Goal: Task Accomplishment & Management: Complete application form

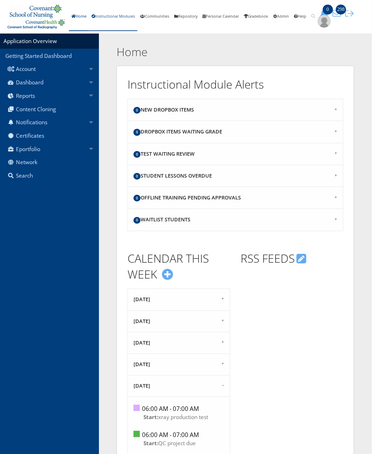
click at [108, 16] on link "Instructional Modules" at bounding box center [113, 16] width 48 height 29
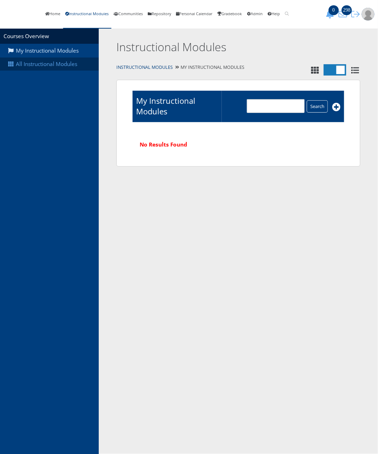
click at [47, 69] on link "All Instructional Modules" at bounding box center [49, 64] width 99 height 13
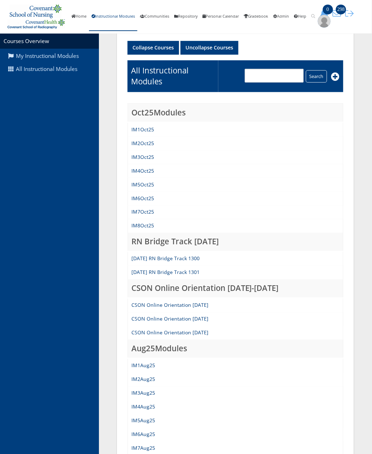
scroll to position [221, 0]
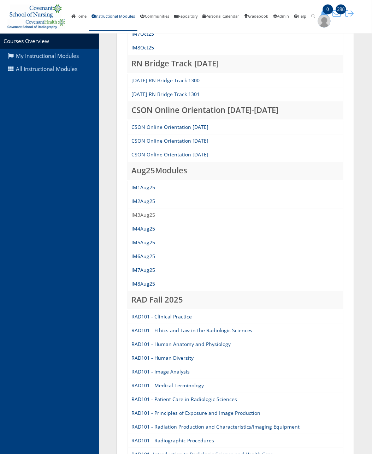
click at [144, 212] on link "IM3Aug25" at bounding box center [143, 215] width 24 height 7
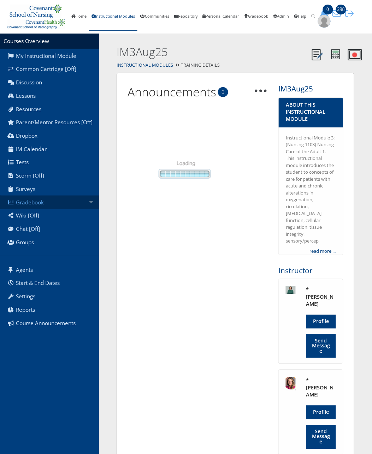
click at [30, 202] on link "Gradebook" at bounding box center [49, 202] width 99 height 13
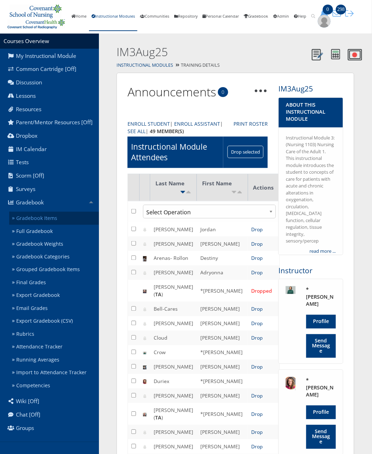
click at [44, 223] on link "Gradebook Items" at bounding box center [54, 218] width 90 height 13
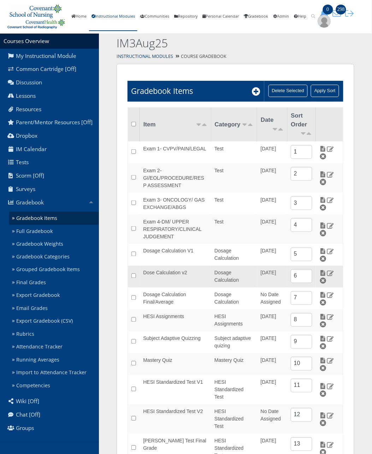
scroll to position [24, 0]
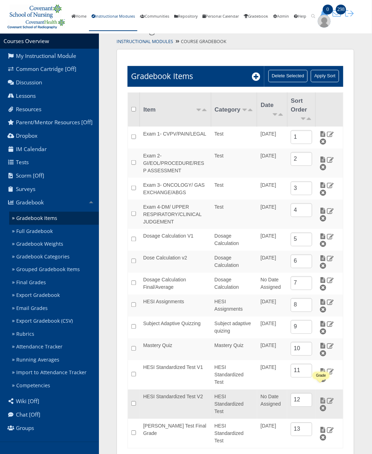
click at [321, 397] on img at bounding box center [322, 400] width 7 height 6
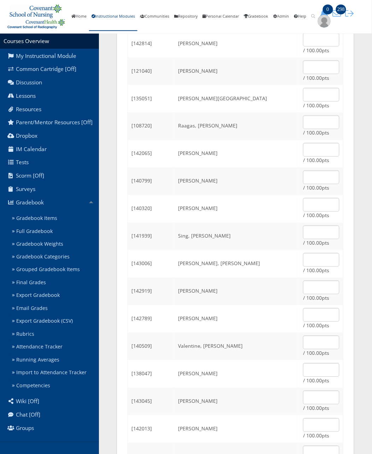
scroll to position [618, 0]
click at [310, 229] on input "text" at bounding box center [321, 231] width 36 height 14
type input "68.33"
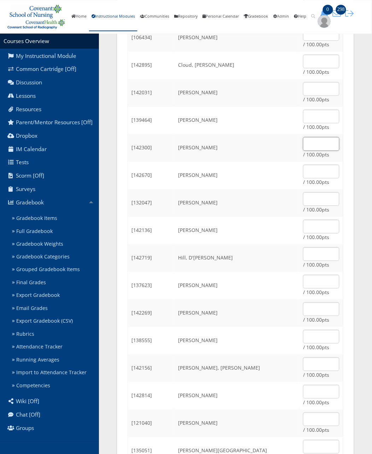
click at [309, 138] on input "text" at bounding box center [321, 144] width 36 height 14
type input "75.67"
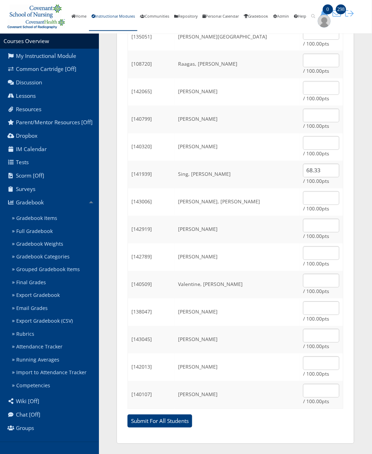
scroll to position [679, 0]
click at [153, 421] on input "Submit For All Students" at bounding box center [159, 420] width 65 height 13
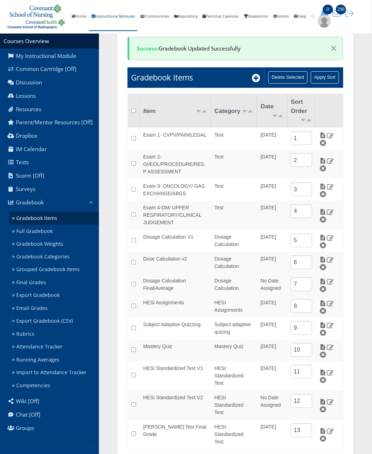
scroll to position [48, 0]
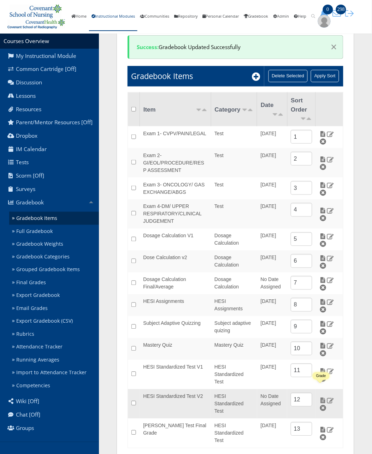
click at [320, 397] on img at bounding box center [322, 400] width 7 height 6
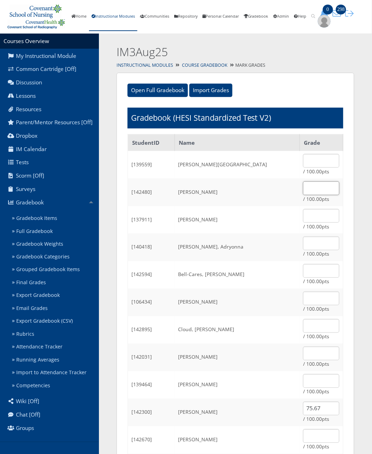
click at [303, 187] on input "text" at bounding box center [321, 188] width 36 height 14
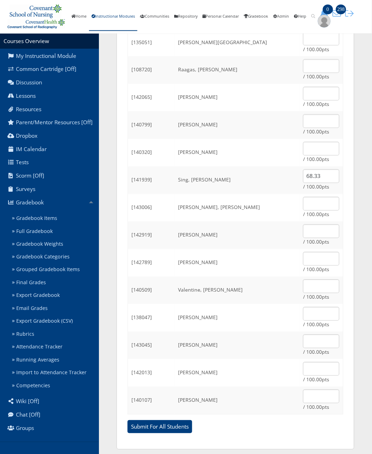
scroll to position [679, 0]
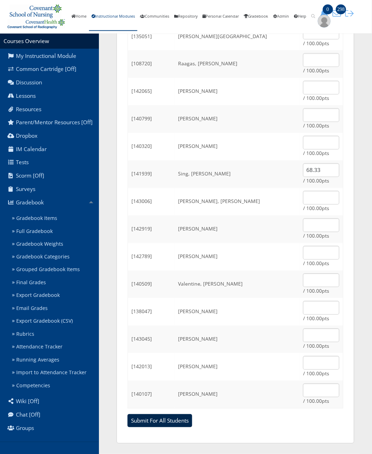
type input "72.67"
click at [137, 421] on input "Submit For All Students" at bounding box center [159, 420] width 65 height 13
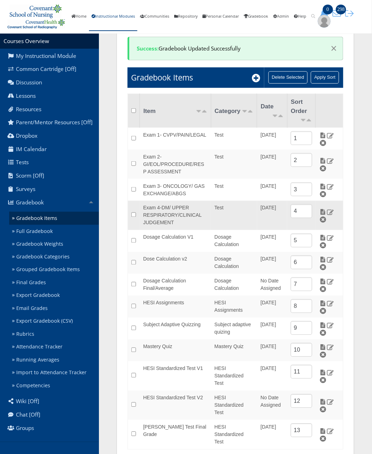
scroll to position [48, 0]
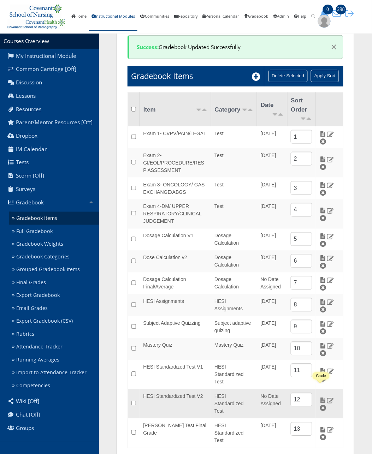
click at [319, 397] on img at bounding box center [322, 400] width 7 height 6
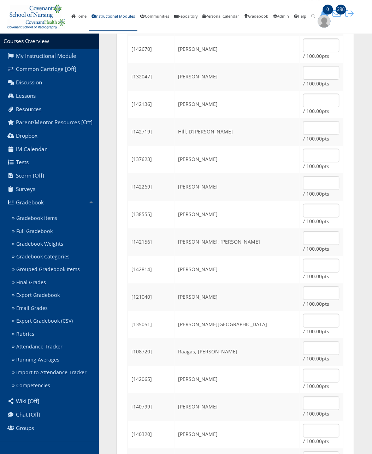
scroll to position [397, 0]
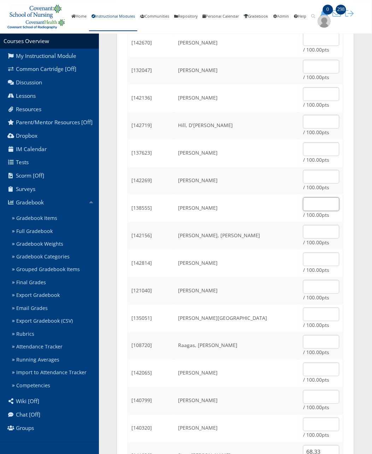
click at [306, 203] on input "text" at bounding box center [321, 204] width 36 height 14
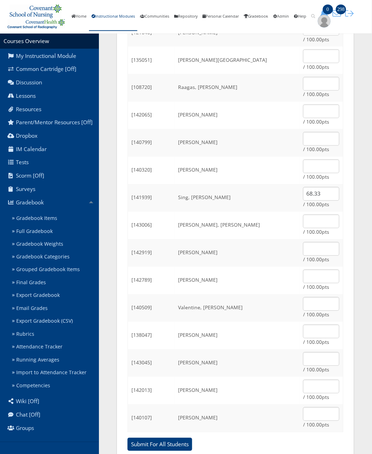
scroll to position [679, 0]
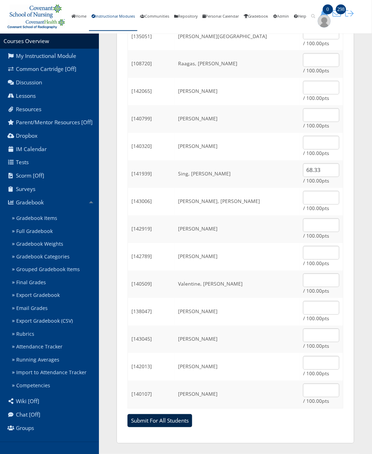
type input "61.67"
click at [149, 417] on input "Submit For All Students" at bounding box center [159, 420] width 65 height 13
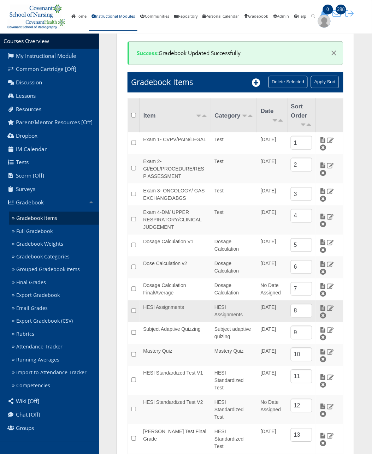
scroll to position [48, 0]
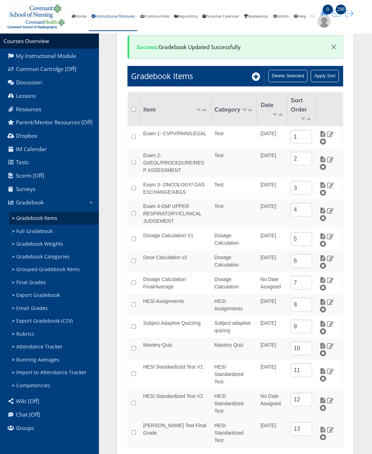
click at [321, 427] on img at bounding box center [322, 430] width 7 height 6
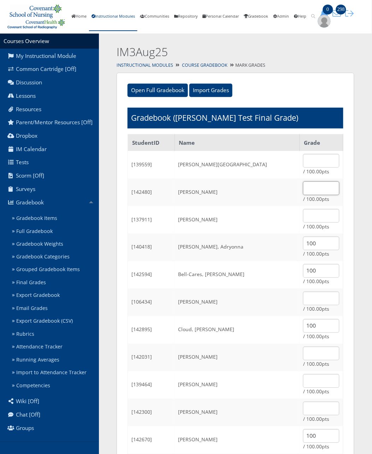
click at [303, 193] on input "text" at bounding box center [321, 188] width 36 height 14
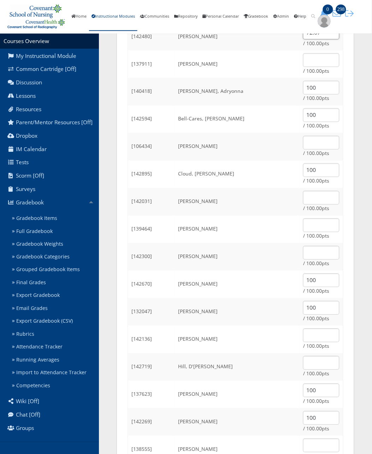
scroll to position [176, 0]
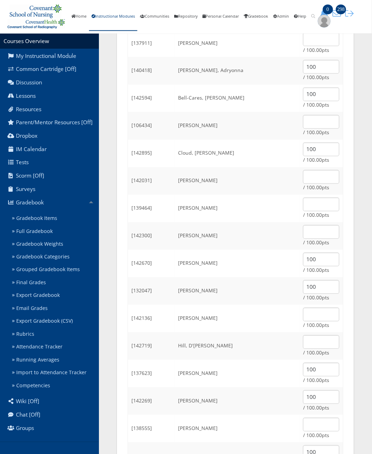
type input "72.67"
click at [313, 234] on input "text" at bounding box center [321, 232] width 36 height 14
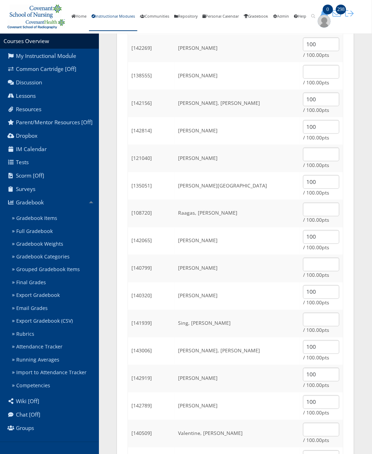
scroll to position [573, 0]
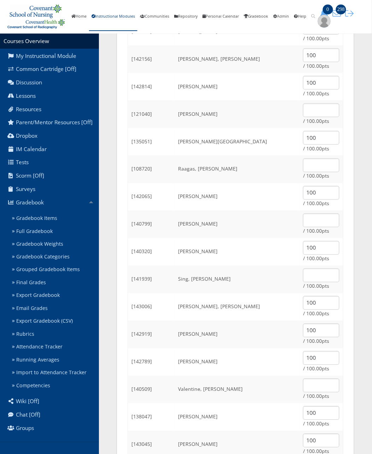
type input "75.67"
click at [303, 272] on input "text" at bounding box center [321, 276] width 36 height 14
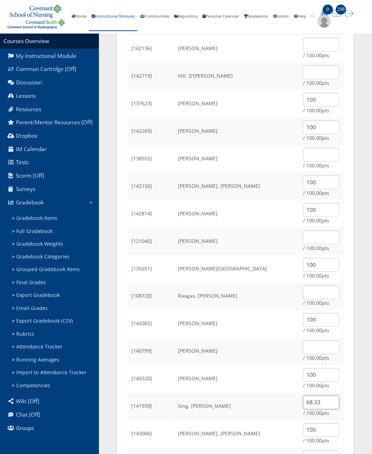
scroll to position [441, 0]
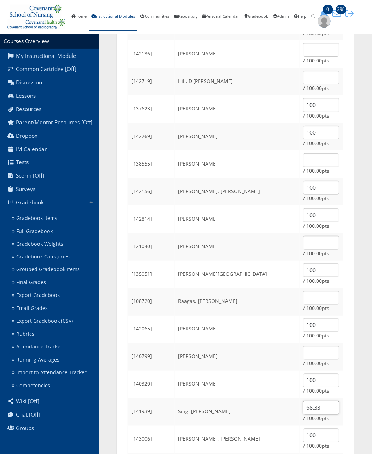
type input "68.33"
click at [321, 163] on input "text" at bounding box center [321, 160] width 36 height 14
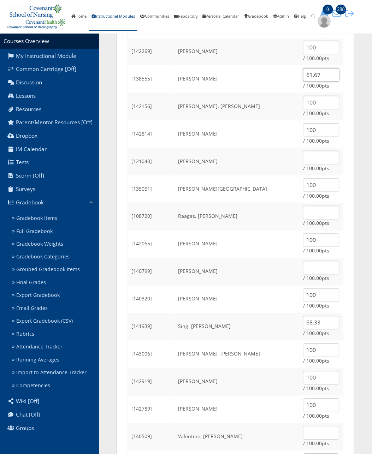
scroll to position [679, 0]
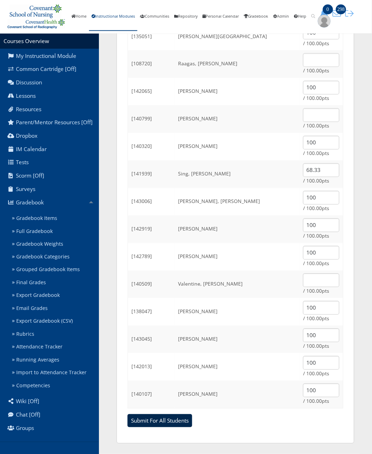
type input "61.67"
click at [159, 422] on input "Submit For All Students" at bounding box center [159, 420] width 65 height 13
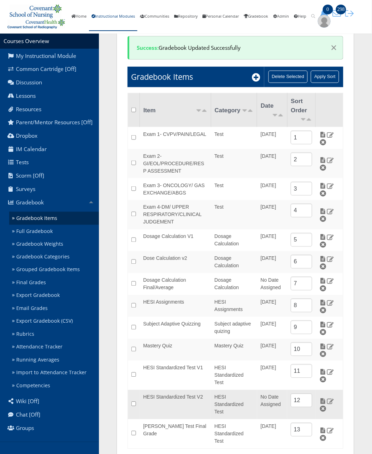
scroll to position [48, 0]
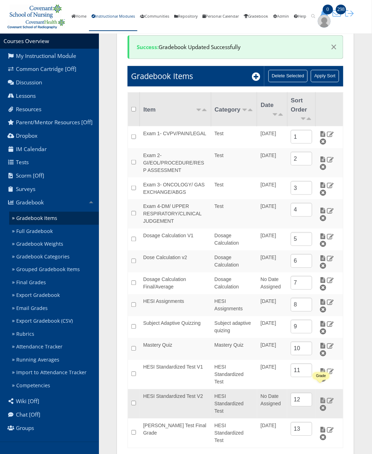
click at [320, 397] on img at bounding box center [322, 400] width 7 height 6
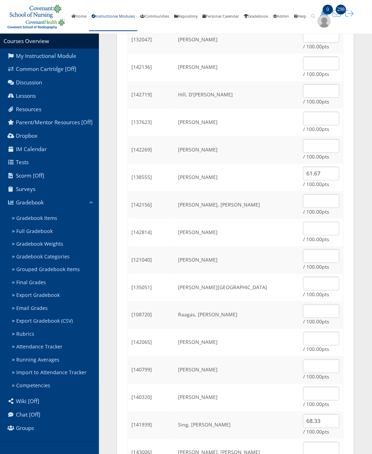
scroll to position [441, 0]
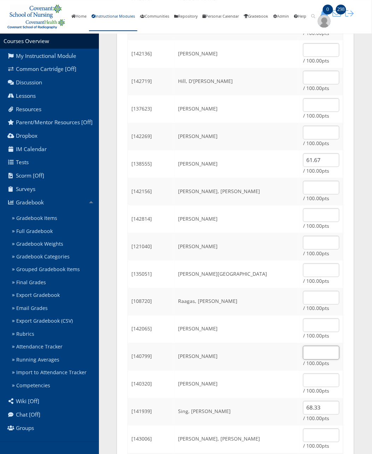
click at [324, 351] on input "text" at bounding box center [321, 353] width 36 height 14
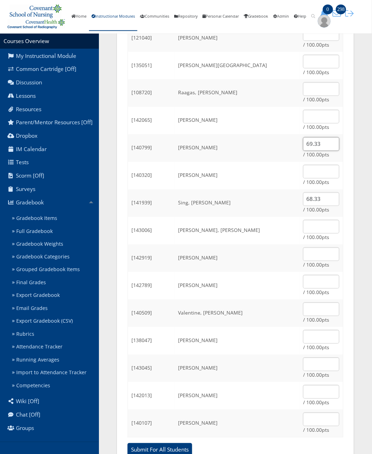
scroll to position [662, 0]
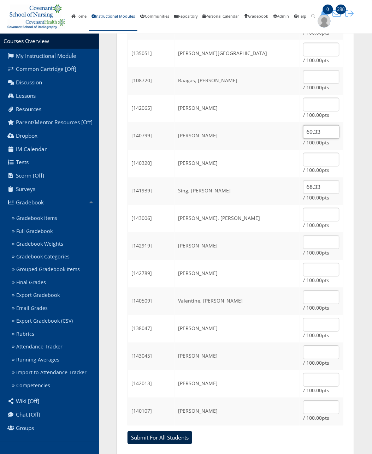
type input "69.33"
click at [165, 433] on input "Submit For All Students" at bounding box center [159, 437] width 65 height 13
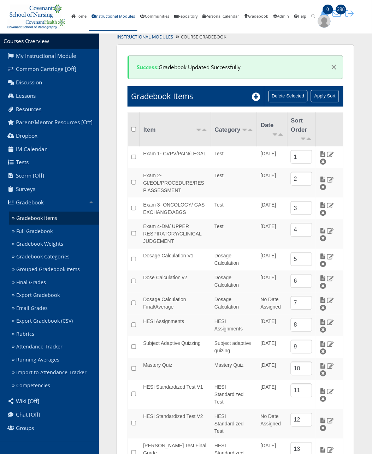
scroll to position [48, 0]
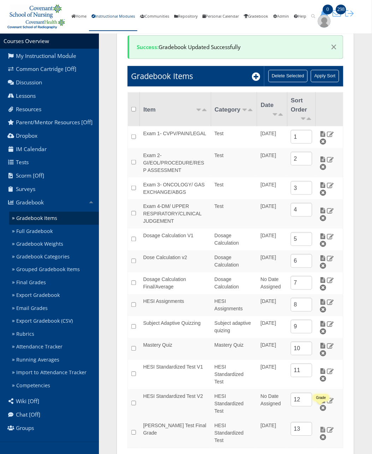
click at [320, 427] on img at bounding box center [322, 430] width 7 height 6
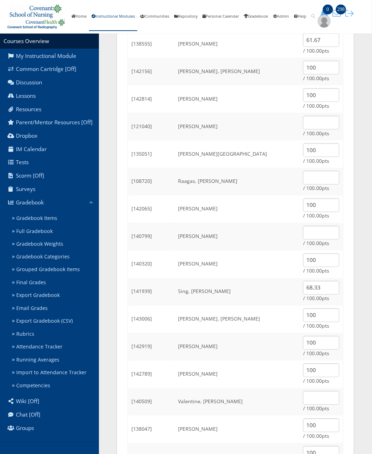
scroll to position [546, 0]
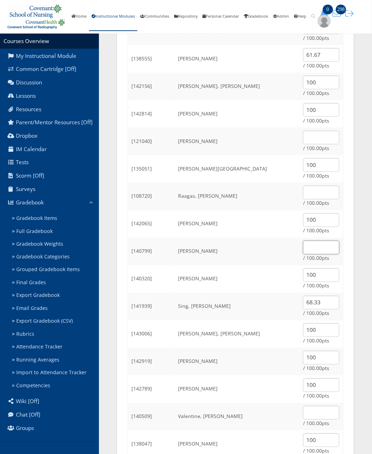
click at [313, 246] on input "text" at bounding box center [321, 248] width 36 height 14
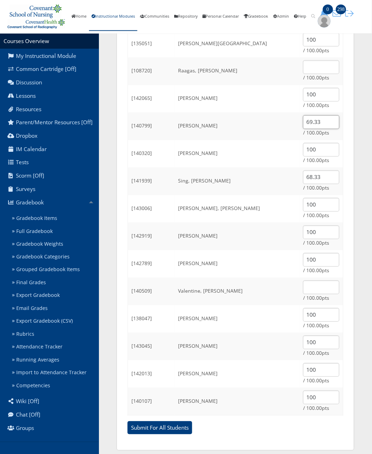
scroll to position [679, 0]
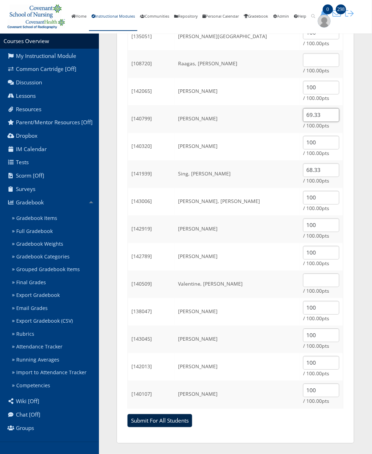
type input "69.33"
click at [152, 417] on input "Submit For All Students" at bounding box center [159, 420] width 65 height 13
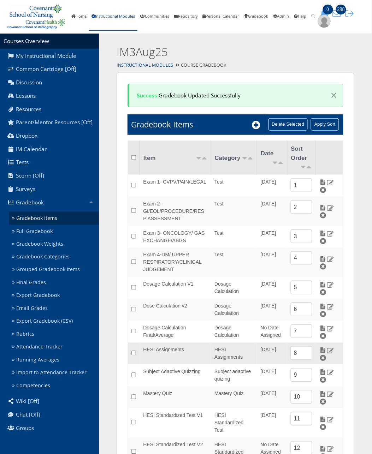
scroll to position [48, 0]
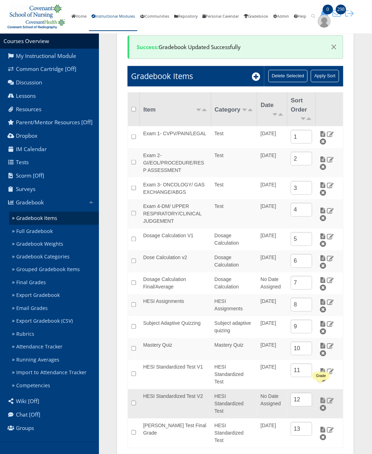
click at [319, 397] on img at bounding box center [322, 400] width 7 height 6
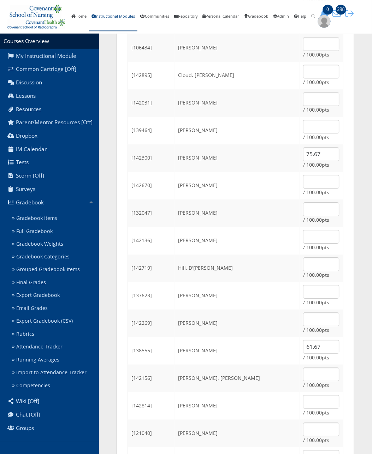
scroll to position [309, 0]
click at [303, 210] on input "text" at bounding box center [321, 210] width 36 height 14
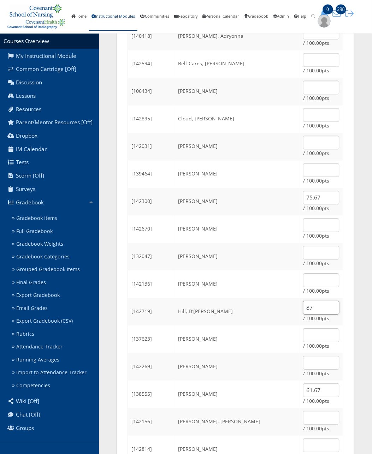
scroll to position [221, 0]
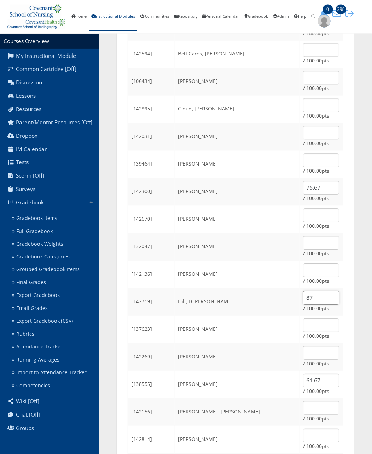
type input "87"
click at [319, 158] on input "text" at bounding box center [321, 161] width 36 height 14
type input "78.67"
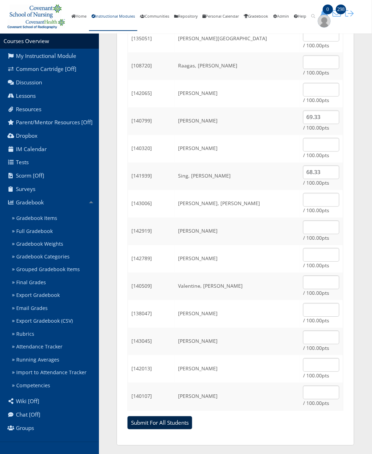
scroll to position [679, 0]
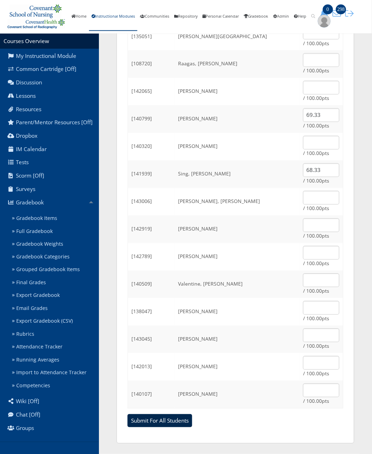
click at [148, 417] on input "Submit For All Students" at bounding box center [159, 420] width 65 height 13
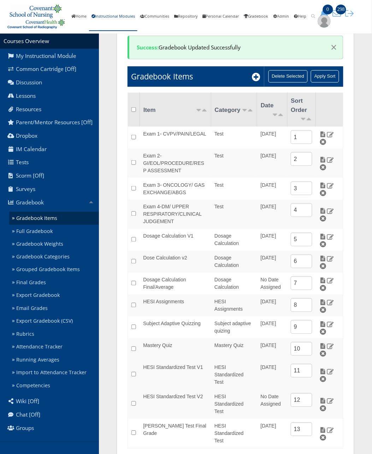
scroll to position [48, 0]
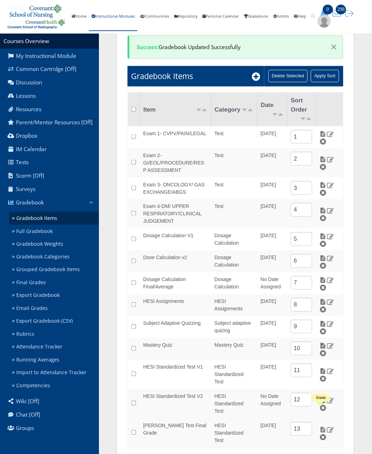
click at [320, 427] on img at bounding box center [322, 430] width 7 height 6
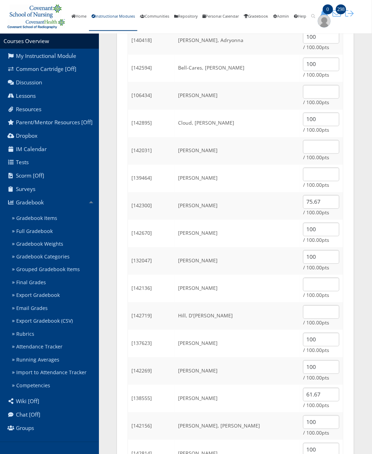
scroll to position [221, 0]
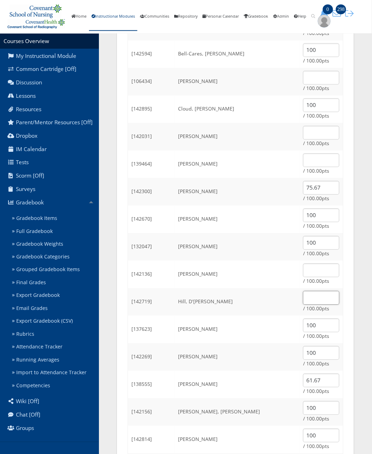
click at [315, 302] on input "text" at bounding box center [321, 298] width 36 height 14
type input "87"
click at [306, 157] on input "text" at bounding box center [321, 161] width 36 height 14
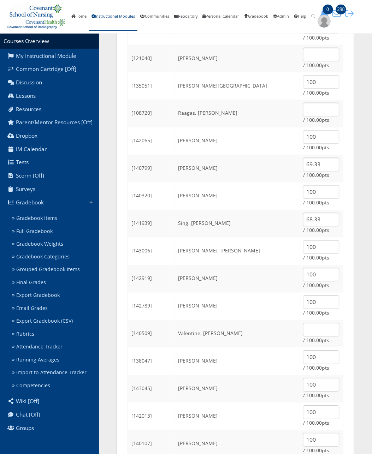
scroll to position [679, 0]
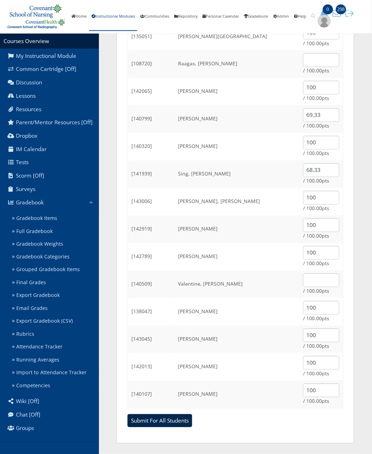
type input "78.67"
click at [154, 424] on input "Submit For All Students" at bounding box center [159, 420] width 65 height 13
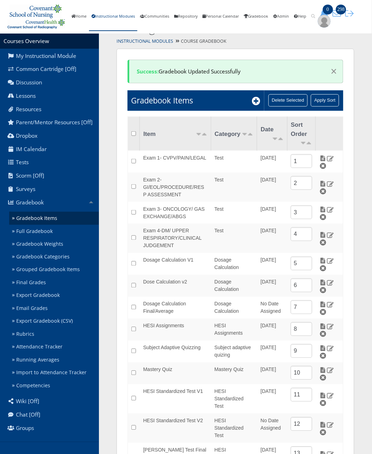
scroll to position [48, 0]
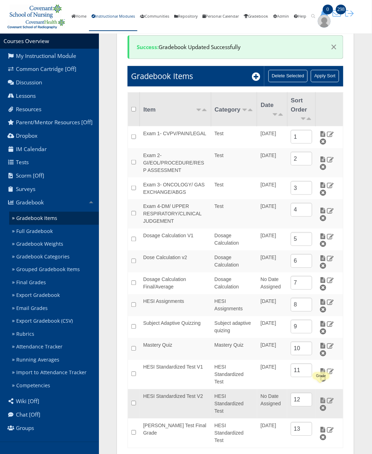
click at [321, 397] on img at bounding box center [322, 400] width 7 height 6
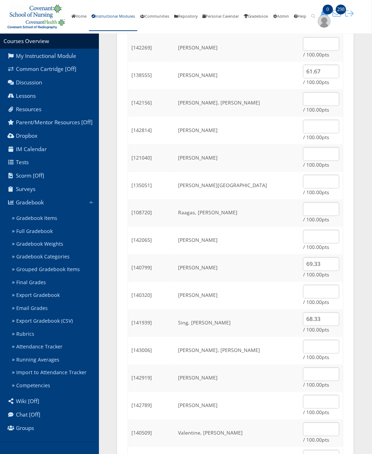
scroll to position [529, 0]
click at [303, 207] on input "text" at bounding box center [321, 210] width 36 height 14
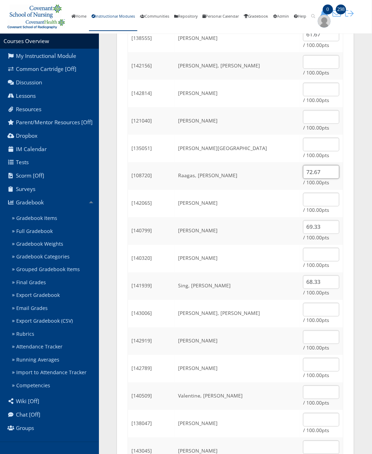
scroll to position [679, 0]
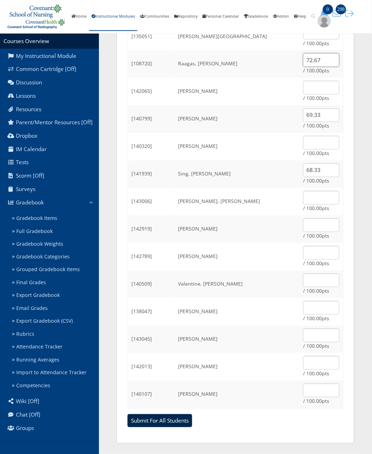
type input "72.67"
click at [178, 422] on input "Submit For All Students" at bounding box center [159, 420] width 65 height 13
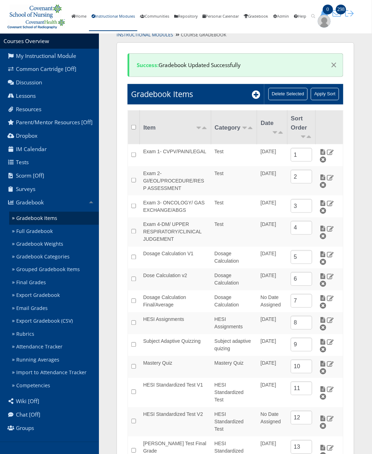
scroll to position [48, 0]
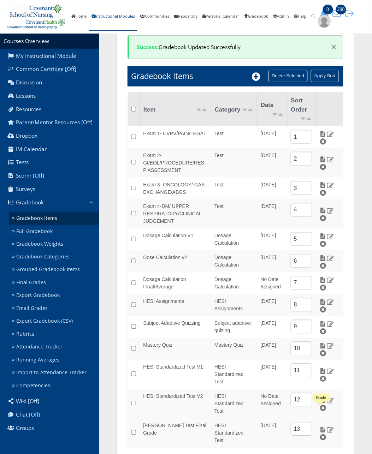
click at [321, 427] on img at bounding box center [322, 430] width 7 height 6
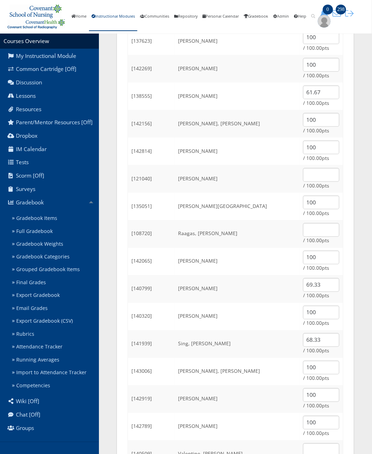
scroll to position [529, 0]
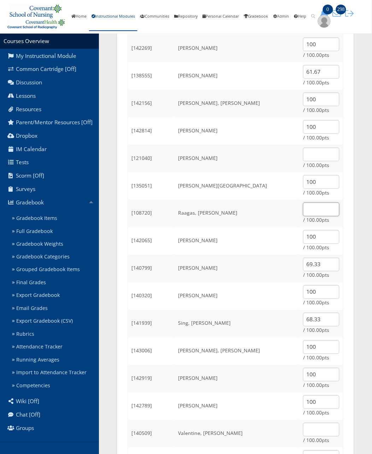
click at [315, 210] on input "text" at bounding box center [321, 210] width 36 height 14
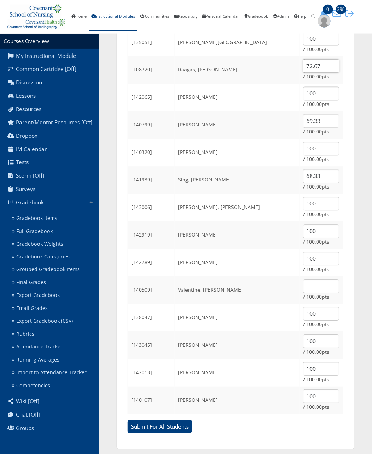
scroll to position [679, 0]
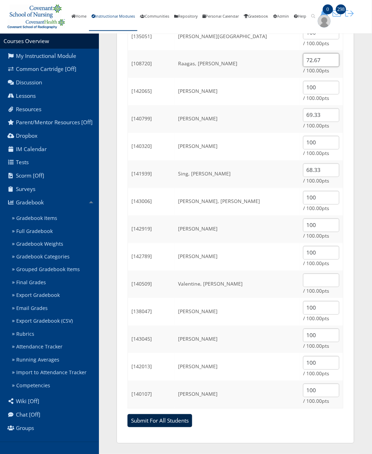
type input "72.67"
click at [158, 416] on input "Submit For All Students" at bounding box center [159, 420] width 65 height 13
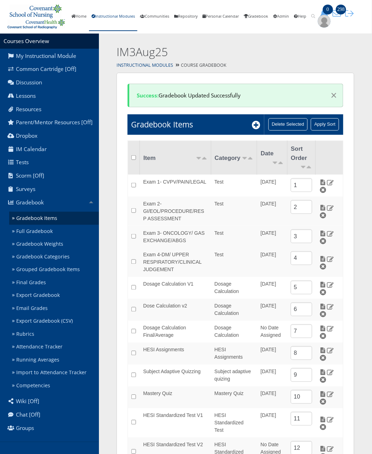
scroll to position [48, 0]
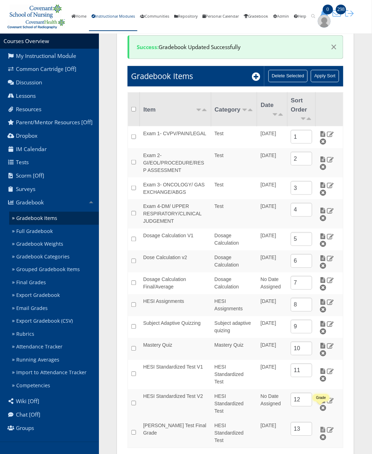
click at [321, 427] on img at bounding box center [322, 430] width 7 height 6
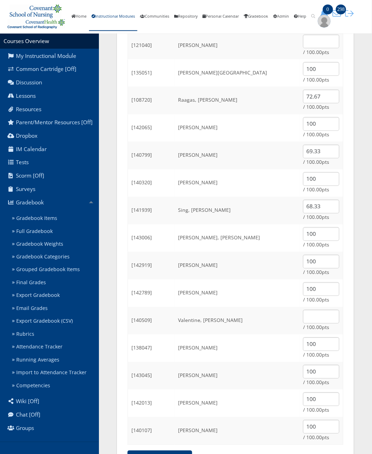
scroll to position [679, 0]
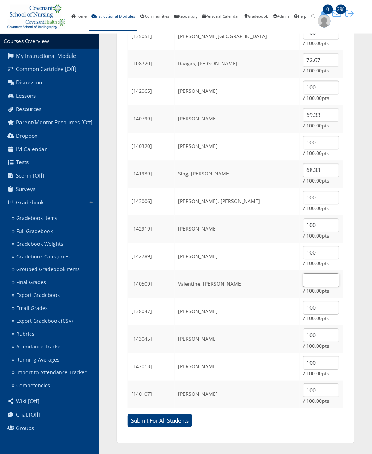
click at [303, 281] on input "text" at bounding box center [321, 280] width 36 height 14
type input "100"
click at [175, 421] on input "Submit For All Students" at bounding box center [159, 420] width 65 height 13
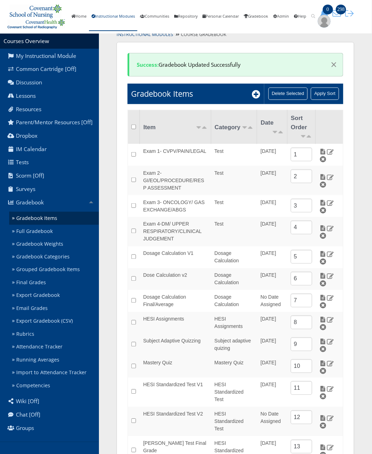
scroll to position [48, 0]
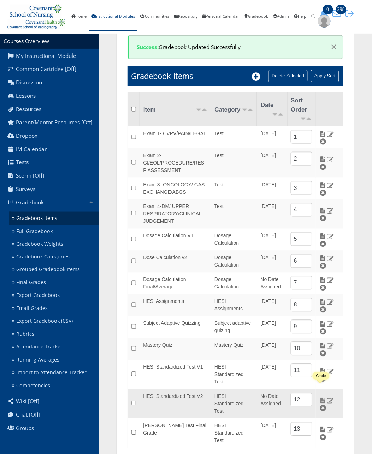
click at [319, 397] on img at bounding box center [322, 400] width 7 height 6
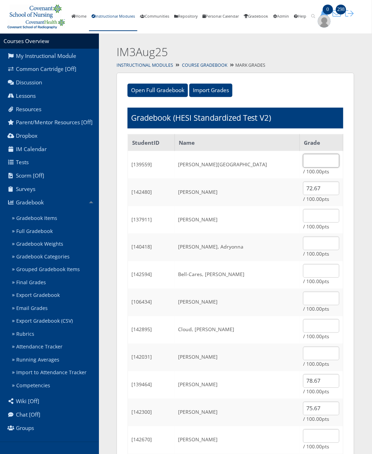
click at [312, 162] on input "text" at bounding box center [321, 161] width 36 height 14
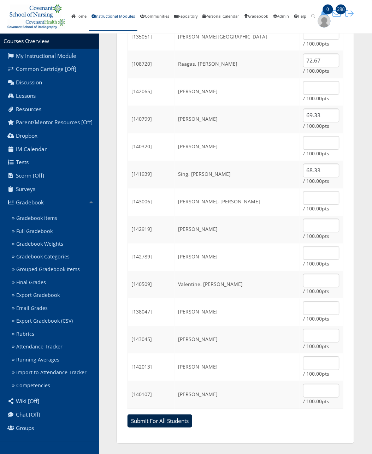
scroll to position [679, 0]
type input "60.67"
click at [165, 424] on input "Submit For All Students" at bounding box center [159, 420] width 65 height 13
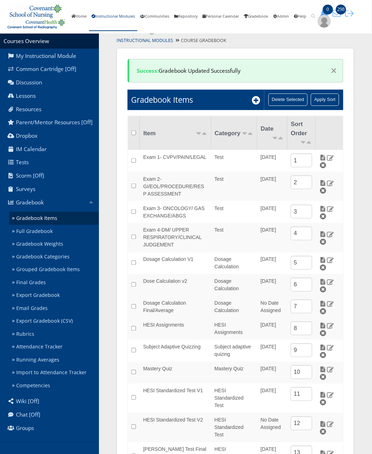
scroll to position [48, 0]
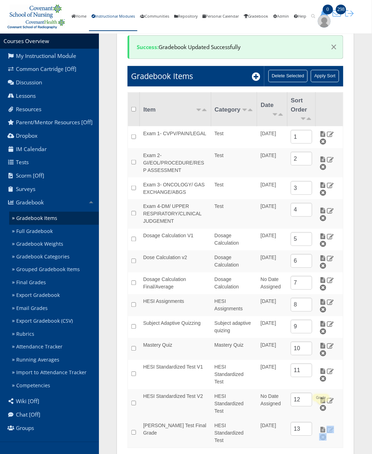
click at [319, 427] on img at bounding box center [322, 430] width 7 height 6
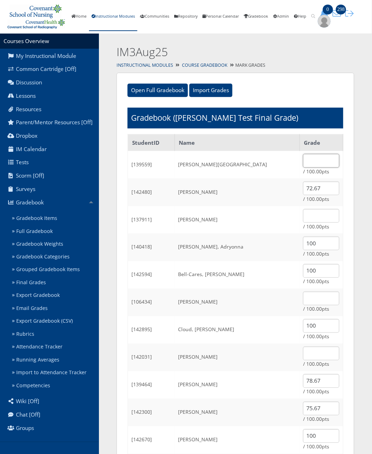
click at [321, 160] on input "text" at bounding box center [321, 161] width 36 height 14
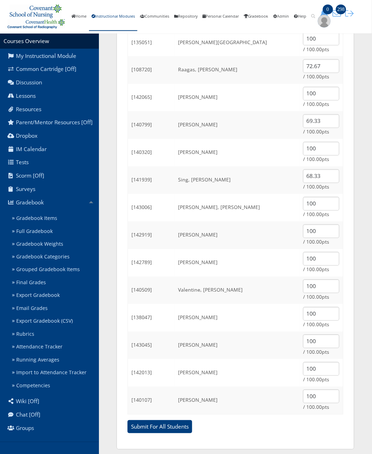
scroll to position [679, 0]
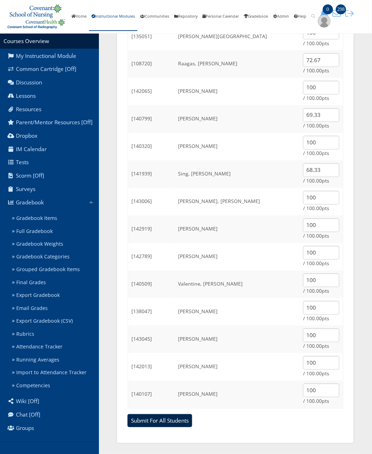
type input "60.67"
click at [149, 419] on input "Submit For All Students" at bounding box center [159, 420] width 65 height 13
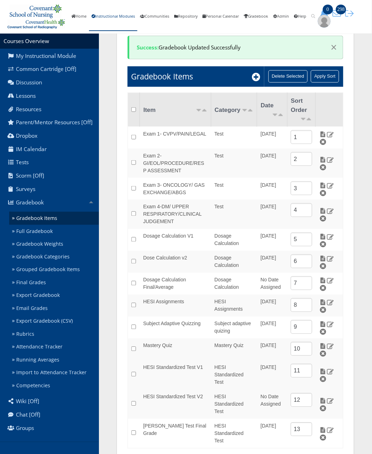
scroll to position [48, 0]
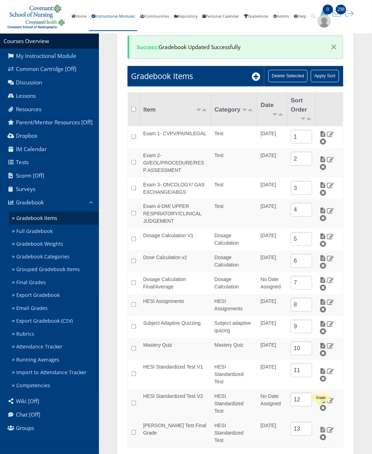
click at [319, 427] on img at bounding box center [322, 430] width 7 height 6
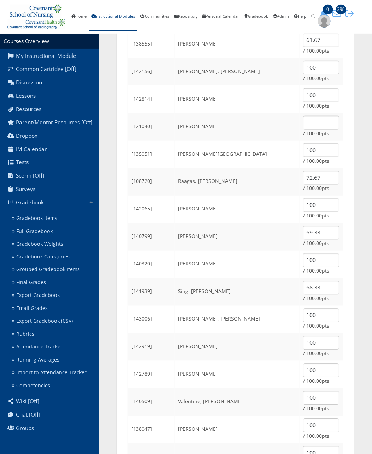
scroll to position [502, 0]
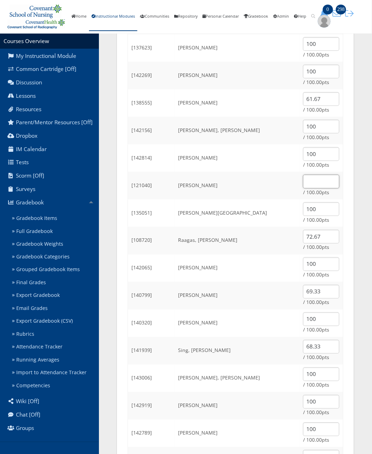
click at [309, 182] on input "text" at bounding box center [321, 182] width 36 height 14
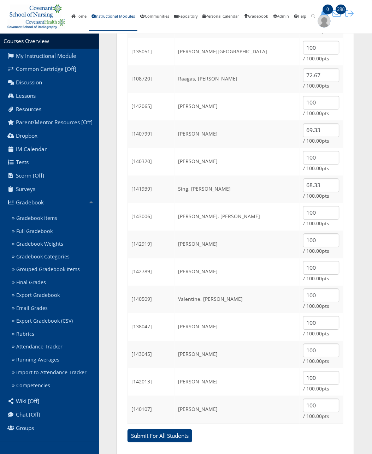
scroll to position [679, 0]
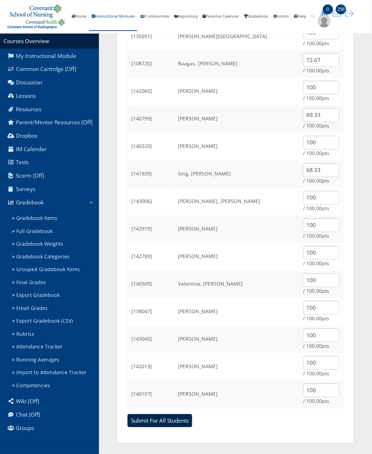
type input "73.33"
click at [162, 422] on input "Submit For All Students" at bounding box center [159, 420] width 65 height 13
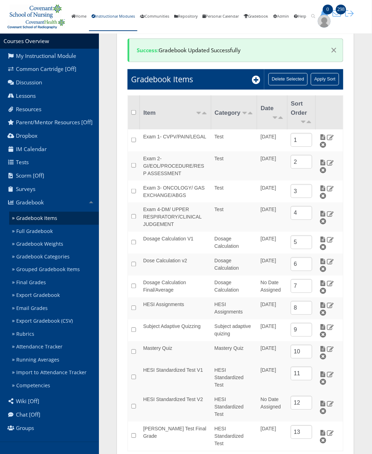
scroll to position [48, 0]
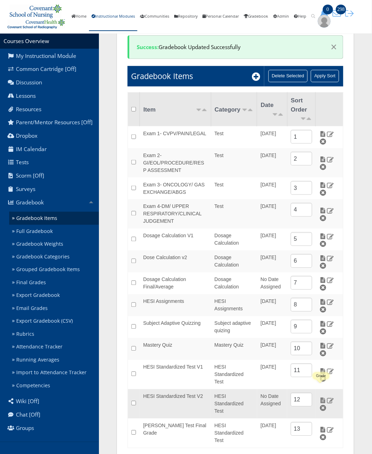
click at [321, 397] on img at bounding box center [322, 400] width 7 height 6
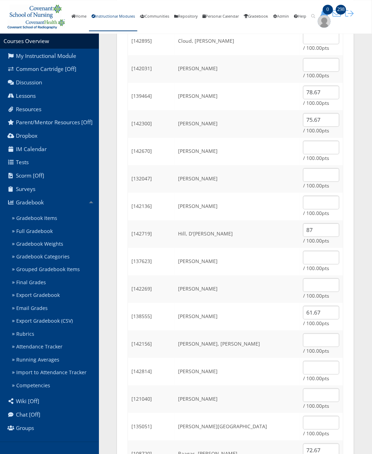
scroll to position [441, 0]
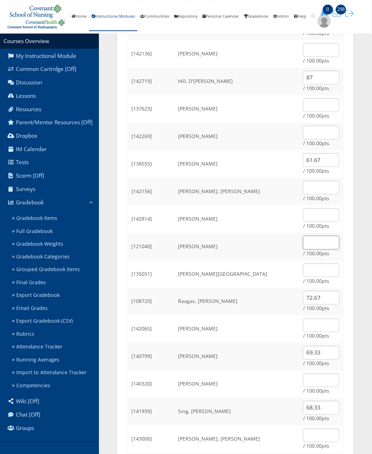
click at [321, 243] on input "text" at bounding box center [321, 243] width 36 height 14
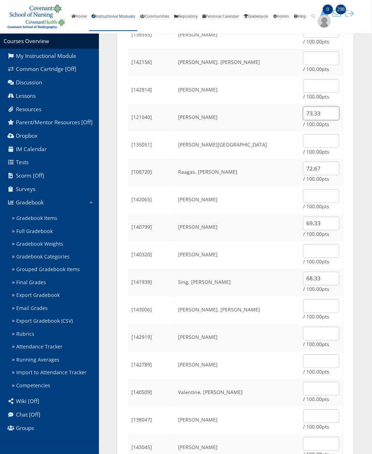
scroll to position [679, 0]
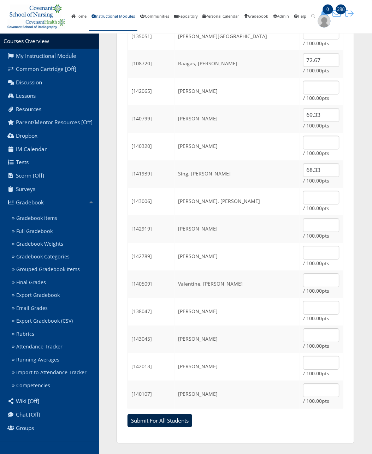
type input "73.33"
click at [145, 417] on input "Submit For All Students" at bounding box center [159, 420] width 65 height 13
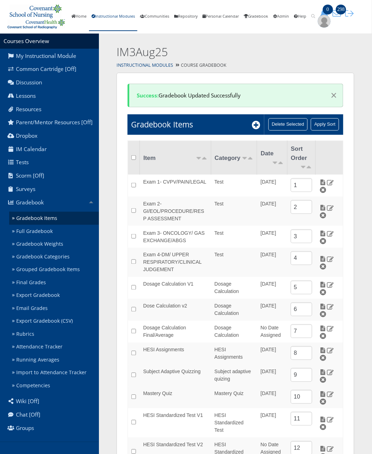
scroll to position [48, 0]
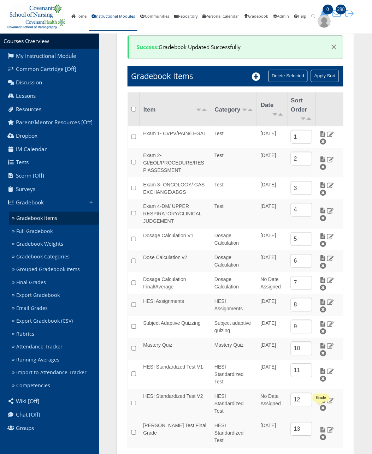
click at [319, 427] on img at bounding box center [322, 430] width 7 height 6
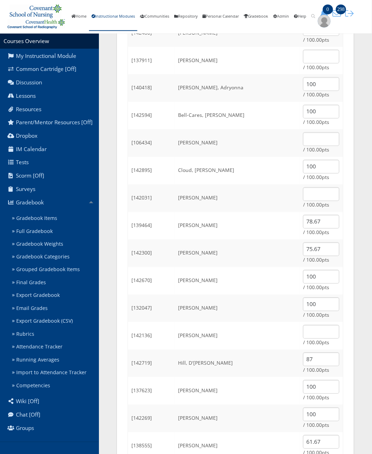
scroll to position [105, 0]
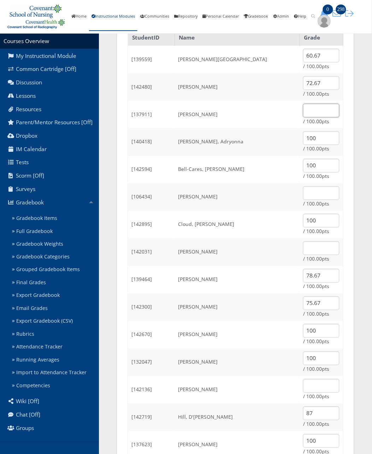
click at [308, 114] on input "text" at bounding box center [321, 111] width 36 height 14
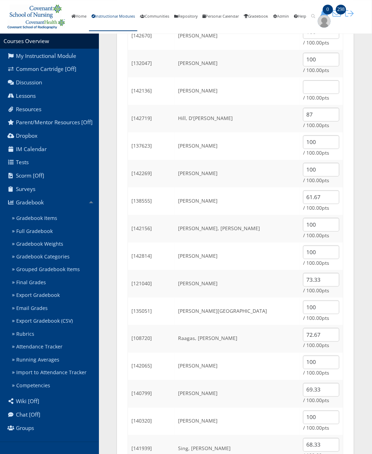
scroll to position [414, 0]
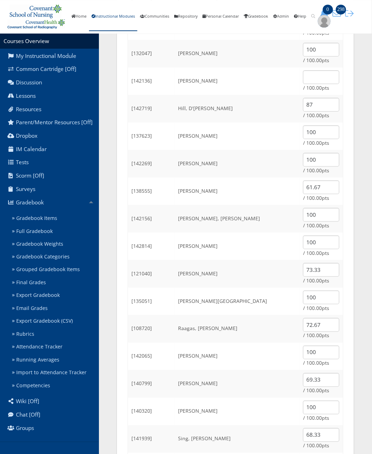
type input "69.33"
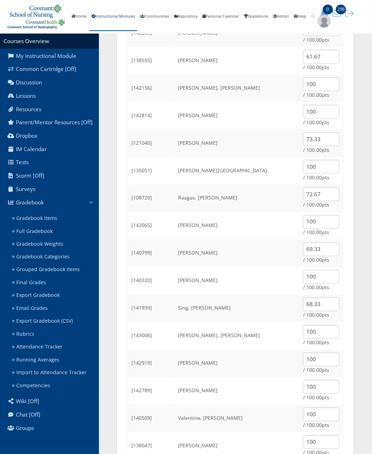
scroll to position [679, 0]
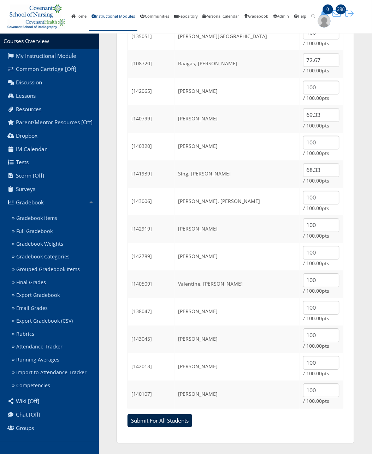
click at [161, 424] on input "Submit For All Students" at bounding box center [159, 420] width 65 height 13
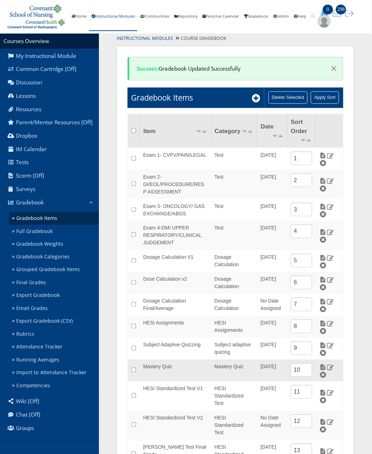
scroll to position [48, 0]
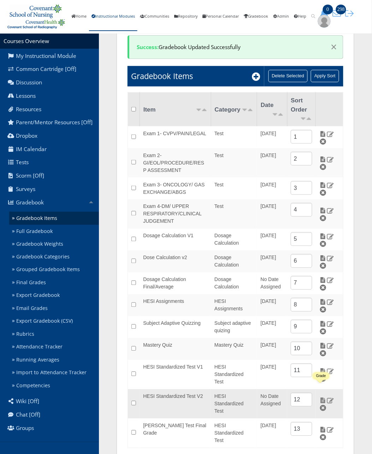
click at [322, 397] on img at bounding box center [322, 400] width 7 height 6
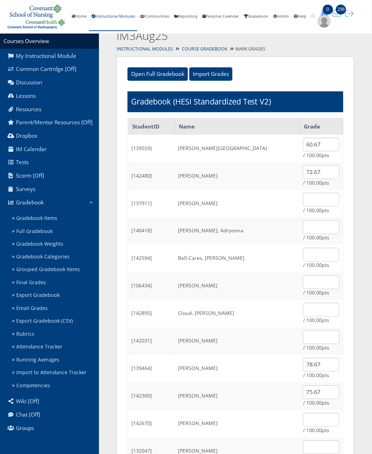
scroll to position [88, 0]
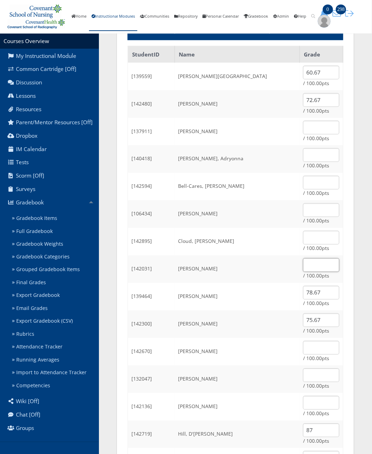
click at [303, 267] on input "text" at bounding box center [321, 265] width 36 height 14
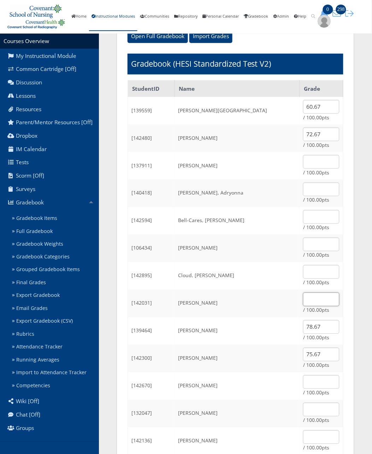
scroll to position [44, 0]
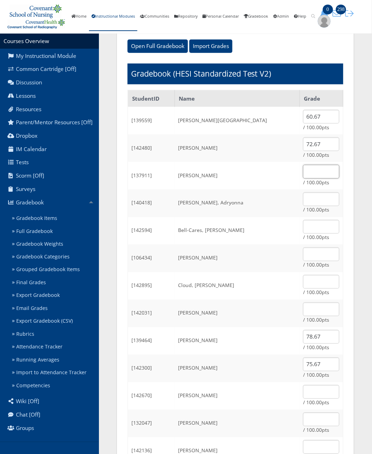
click at [320, 170] on input "text" at bounding box center [321, 172] width 36 height 14
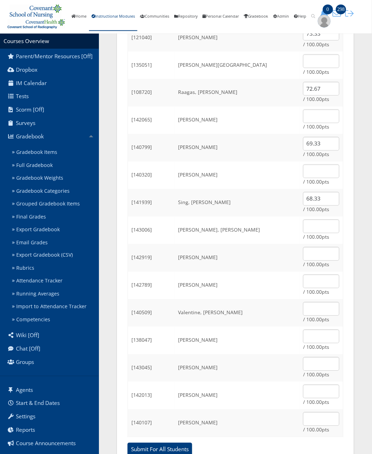
scroll to position [662, 0]
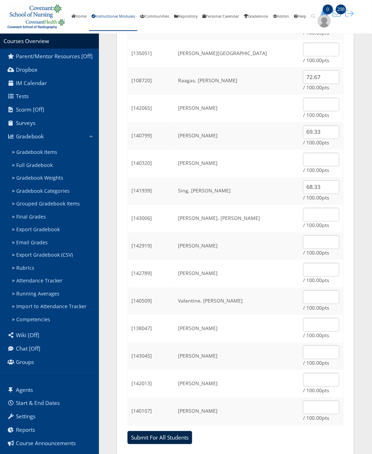
type input "69.33"
click at [168, 438] on input "Submit For All Students" at bounding box center [159, 437] width 65 height 13
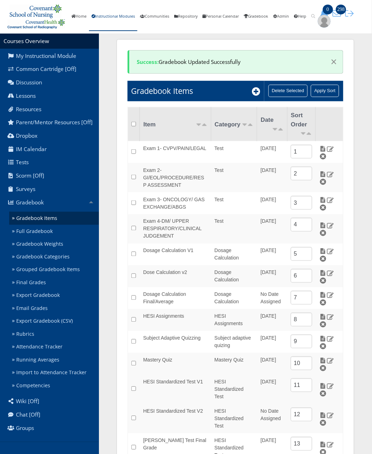
scroll to position [48, 0]
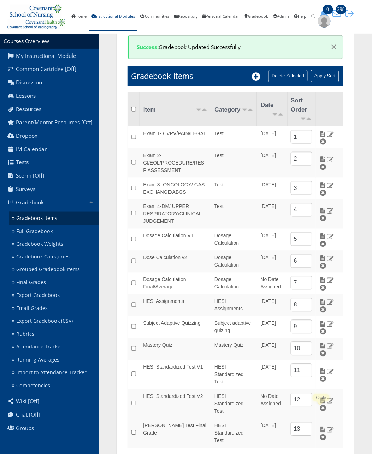
click at [319, 427] on img at bounding box center [322, 430] width 7 height 6
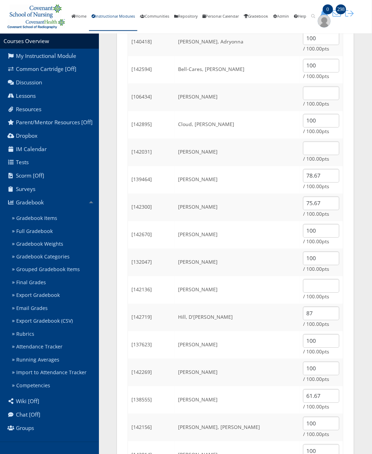
scroll to position [221, 0]
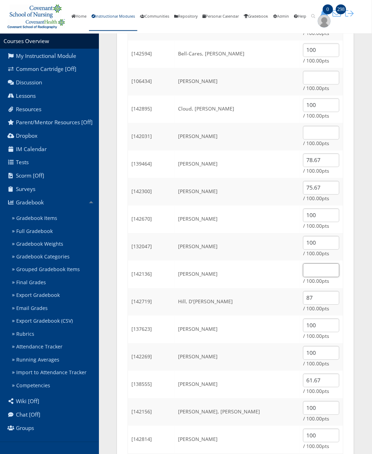
click at [307, 272] on input "text" at bounding box center [321, 271] width 36 height 14
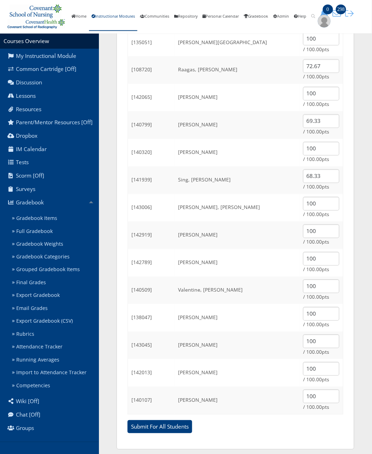
scroll to position [679, 0]
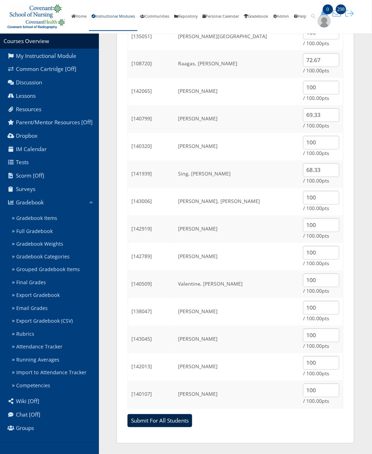
type input "68.33"
click at [179, 414] on input "Submit For All Students" at bounding box center [159, 420] width 65 height 13
click at [178, 421] on input "Submit For All Students" at bounding box center [159, 420] width 65 height 13
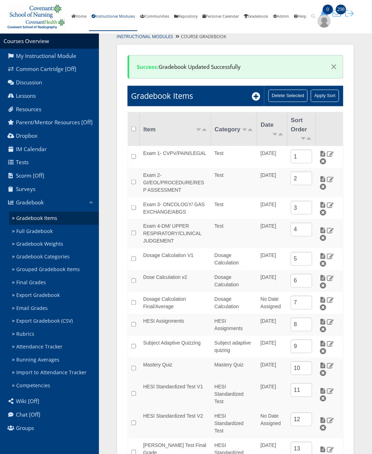
scroll to position [48, 0]
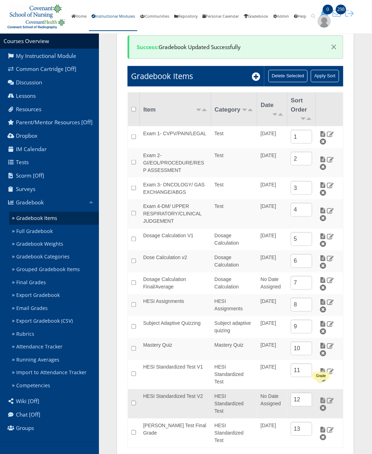
click at [319, 397] on img at bounding box center [322, 400] width 7 height 6
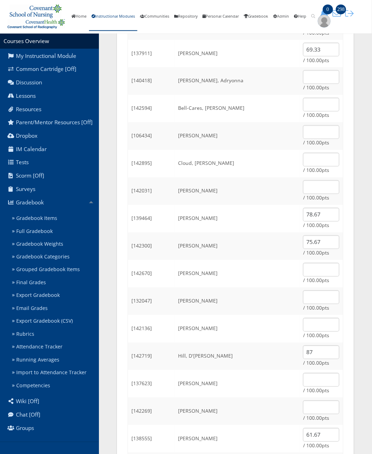
scroll to position [176, 0]
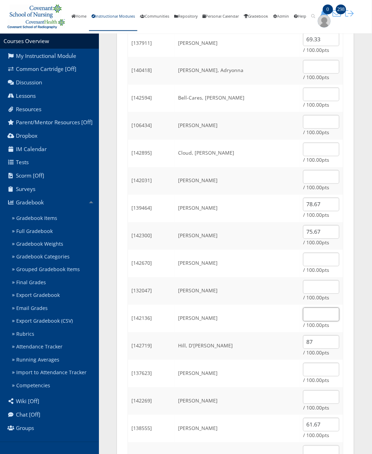
click at [309, 311] on input "text" at bounding box center [321, 315] width 36 height 14
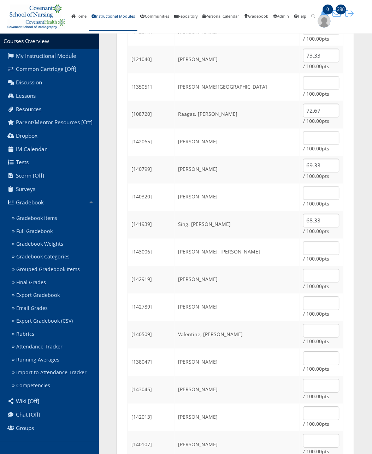
scroll to position [679, 0]
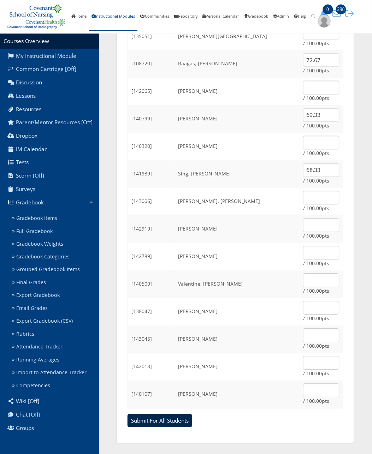
type input "68.33"
click at [161, 420] on input "Submit For All Students" at bounding box center [159, 420] width 65 height 13
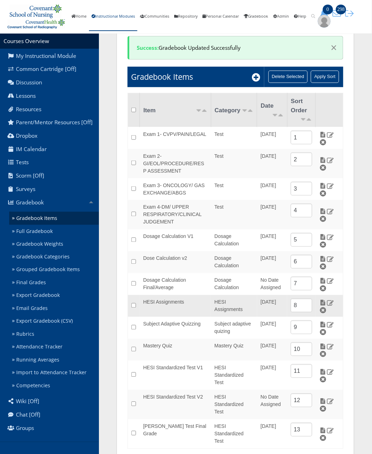
scroll to position [48, 0]
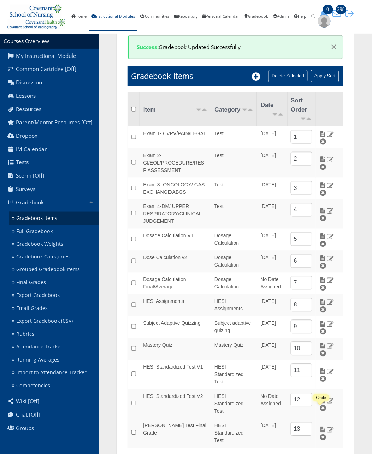
click at [319, 427] on img at bounding box center [322, 430] width 7 height 6
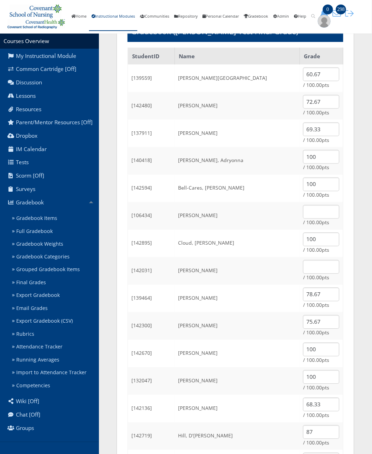
scroll to position [88, 0]
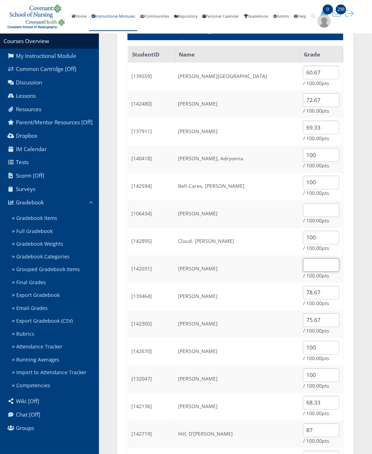
click at [303, 264] on input "text" at bounding box center [321, 265] width 36 height 14
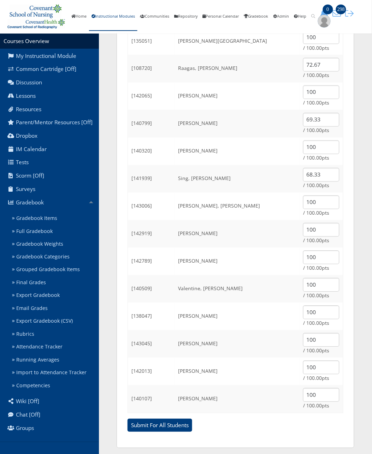
scroll to position [679, 0]
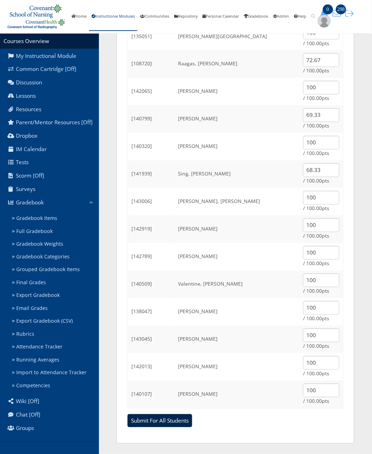
type input "74.33"
click at [175, 419] on input "Submit For All Students" at bounding box center [159, 420] width 65 height 13
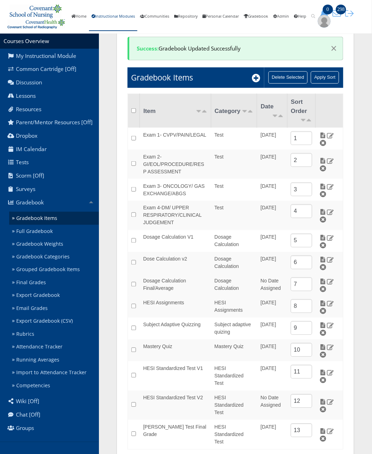
scroll to position [48, 0]
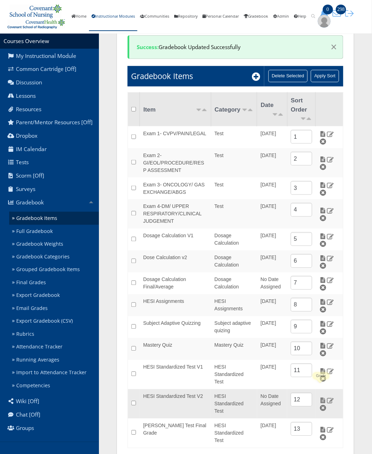
click at [320, 397] on img at bounding box center [322, 400] width 7 height 6
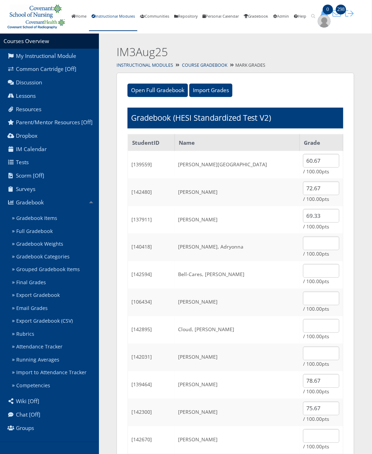
click at [306, 360] on td "/ 100.00pts" at bounding box center [320, 358] width 43 height 28
click at [310, 351] on input "text" at bounding box center [321, 354] width 36 height 14
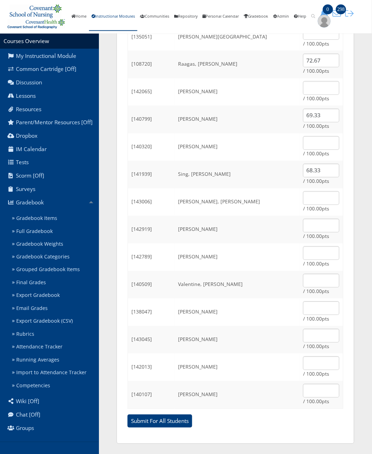
scroll to position [679, 0]
type input "74.33"
click at [164, 421] on input "Submit For All Students" at bounding box center [159, 420] width 65 height 13
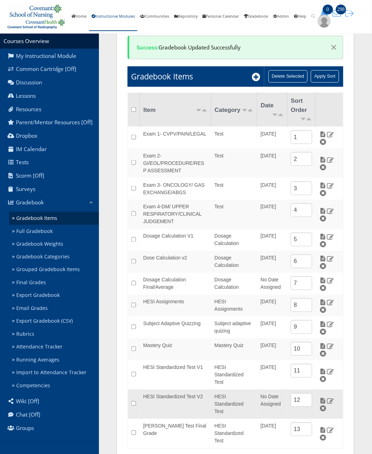
scroll to position [48, 0]
click at [320, 397] on img at bounding box center [322, 400] width 7 height 6
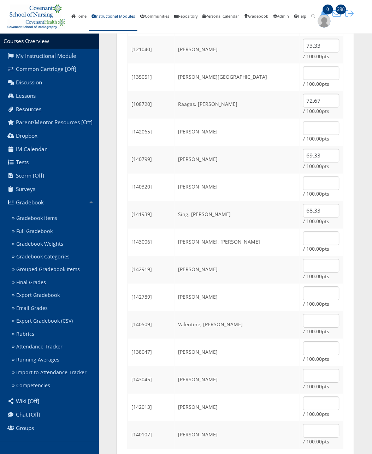
scroll to position [662, 0]
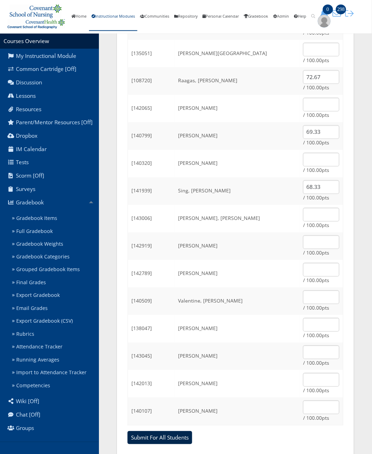
click at [168, 434] on input "Submit For All Students" at bounding box center [159, 437] width 65 height 13
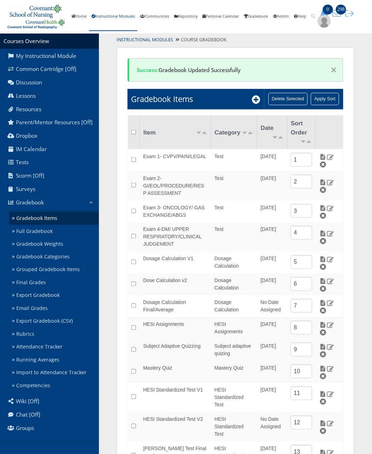
scroll to position [48, 0]
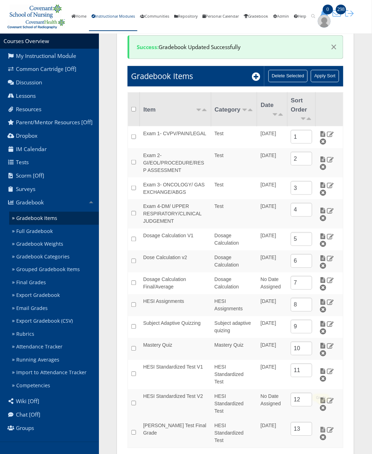
click at [320, 427] on img at bounding box center [322, 430] width 7 height 6
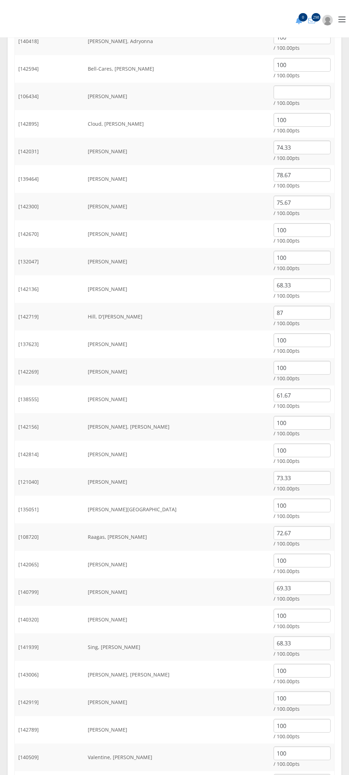
scroll to position [176, 0]
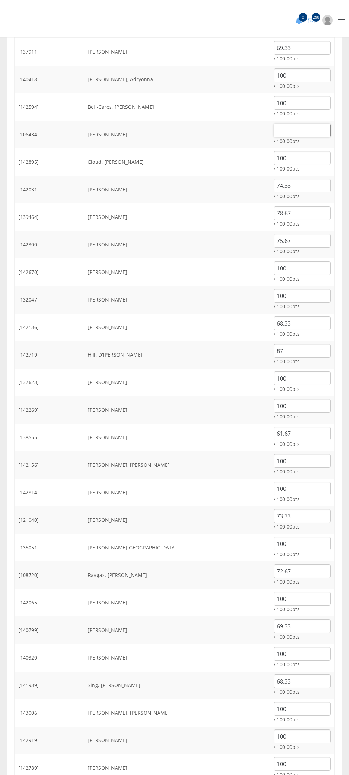
click at [283, 128] on input "text" at bounding box center [302, 131] width 57 height 14
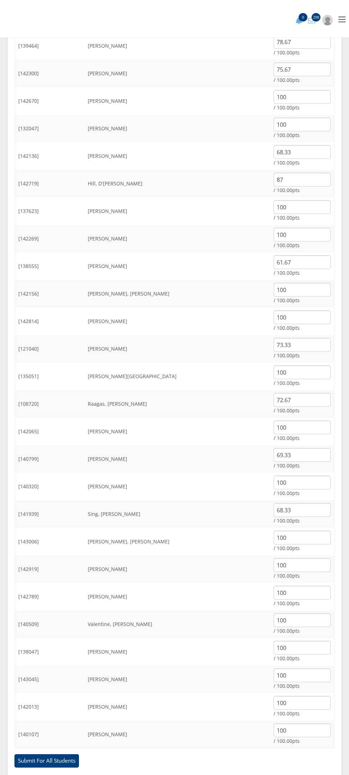
scroll to position [353, 0]
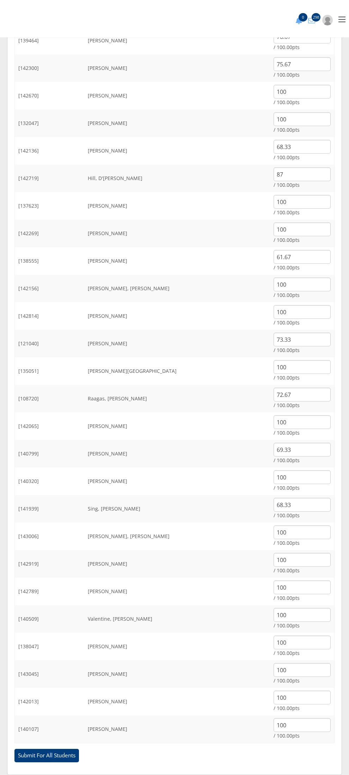
type input "73.33"
click at [9, 453] on div "Open Full Gradebook Import Grades Import Grades Example CSV Format: StudentID, …" at bounding box center [174, 253] width 335 height 1042
click at [52, 453] on input "Submit For All Students" at bounding box center [46, 754] width 65 height 13
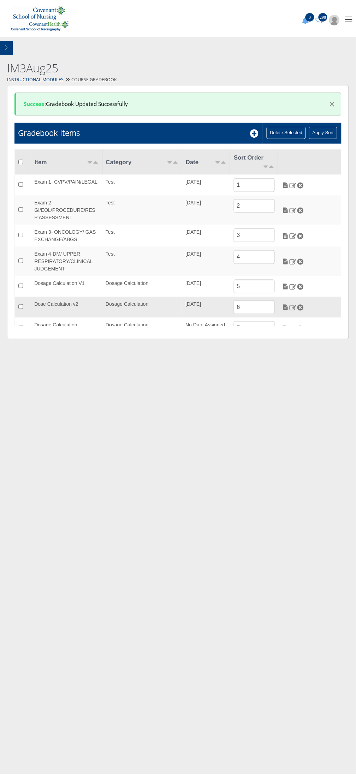
scroll to position [147, 0]
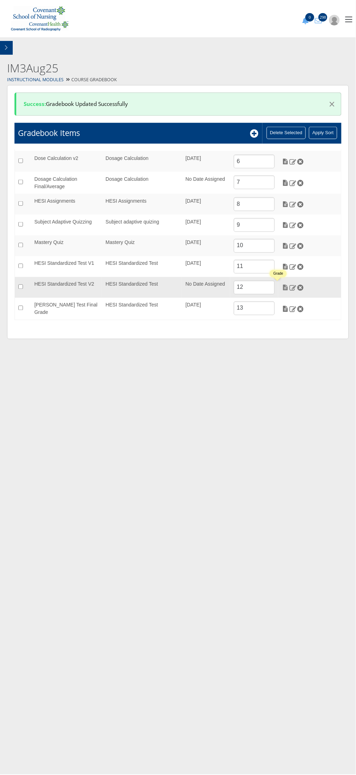
click at [282, 288] on img at bounding box center [285, 287] width 7 height 6
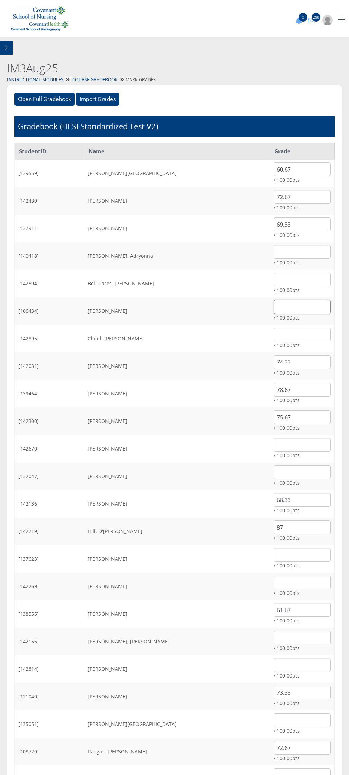
click at [274, 306] on input "text" at bounding box center [302, 307] width 57 height 14
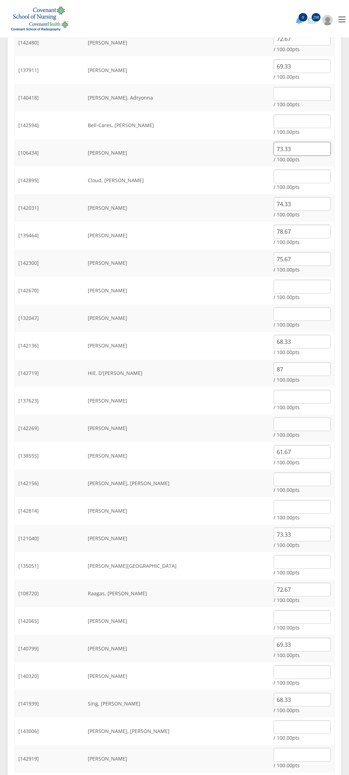
scroll to position [353, 0]
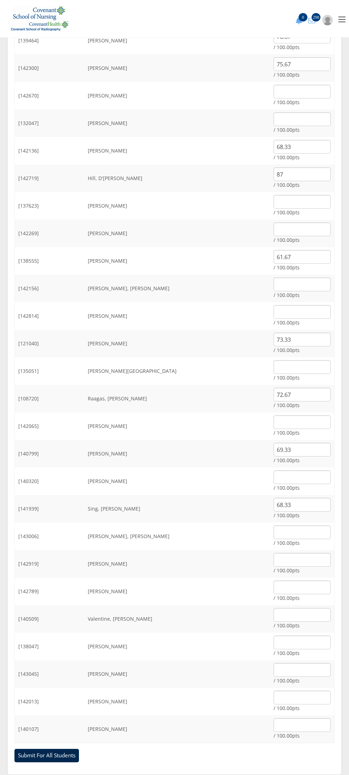
type input "73.33"
click at [37, 757] on input "Submit For All Students" at bounding box center [46, 754] width 65 height 13
